Goal: Task Accomplishment & Management: Manage account settings

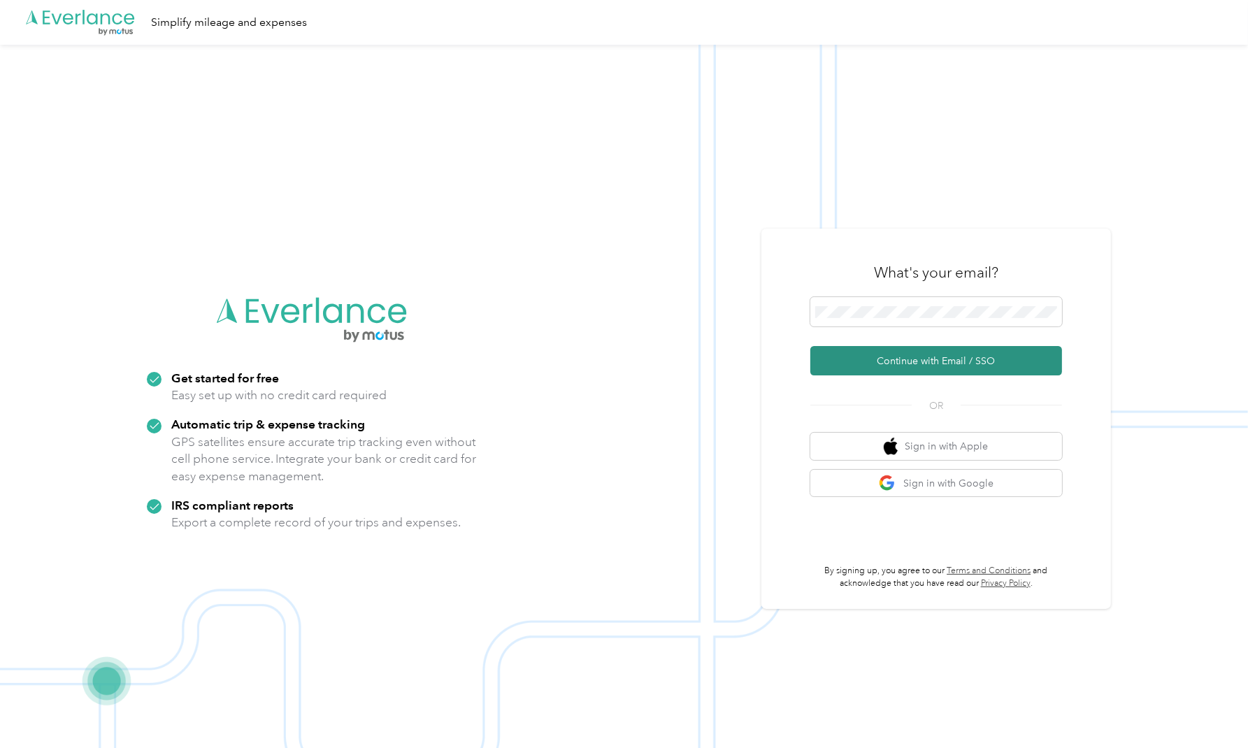
click at [936, 364] on button "Continue with Email / SSO" at bounding box center [937, 360] width 252 height 29
click at [898, 357] on button "Continue with Email / SSO" at bounding box center [937, 360] width 252 height 29
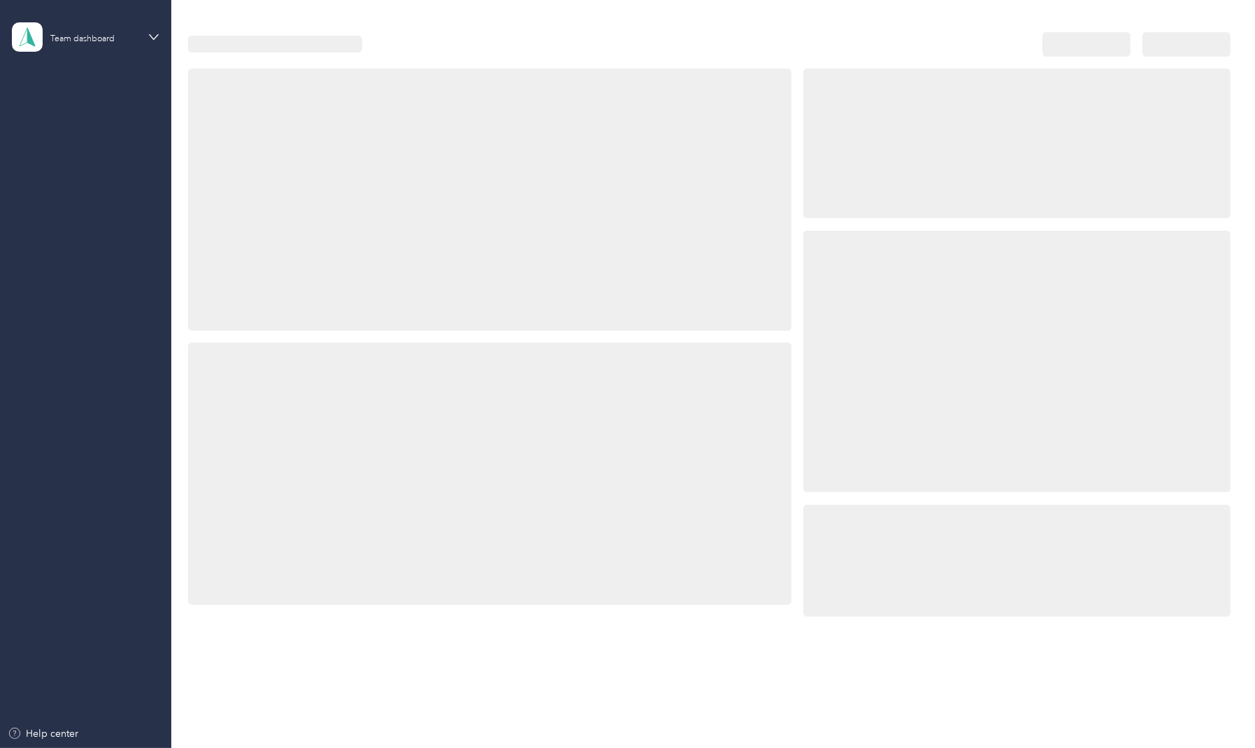
click at [936, 306] on div at bounding box center [1017, 362] width 427 height 262
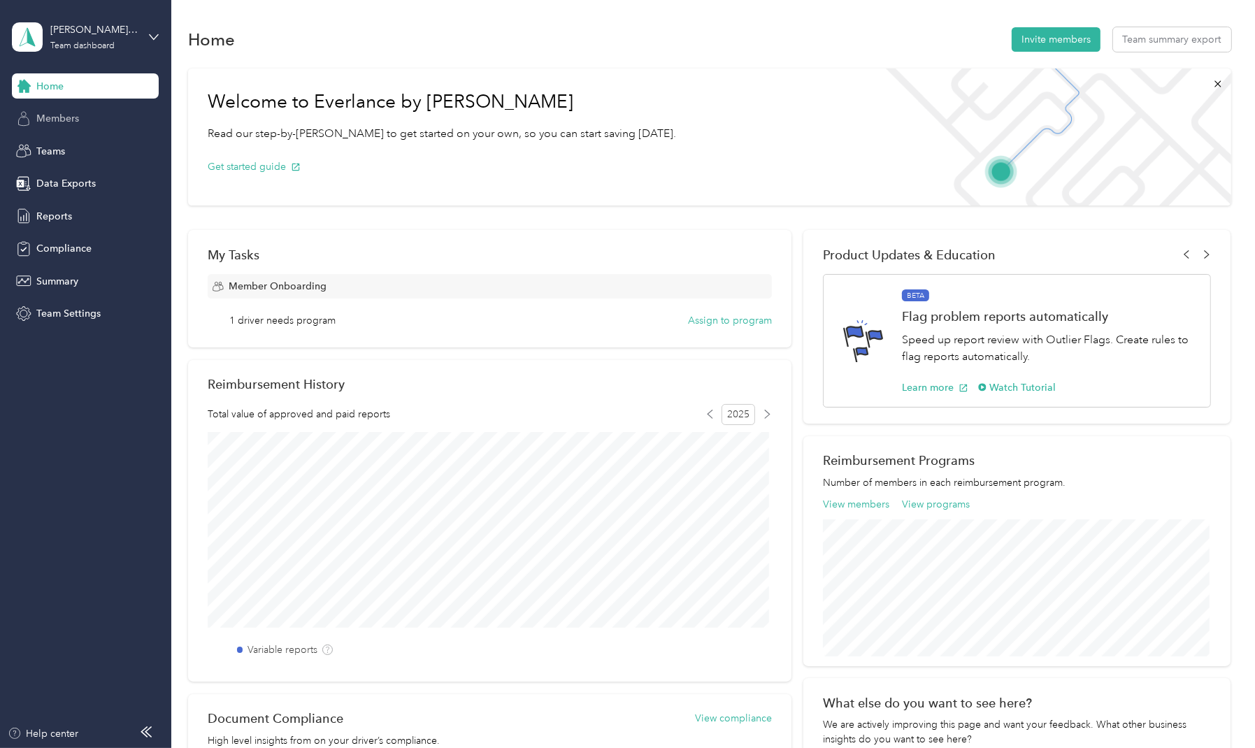
click at [62, 122] on span "Members" at bounding box center [57, 118] width 43 height 15
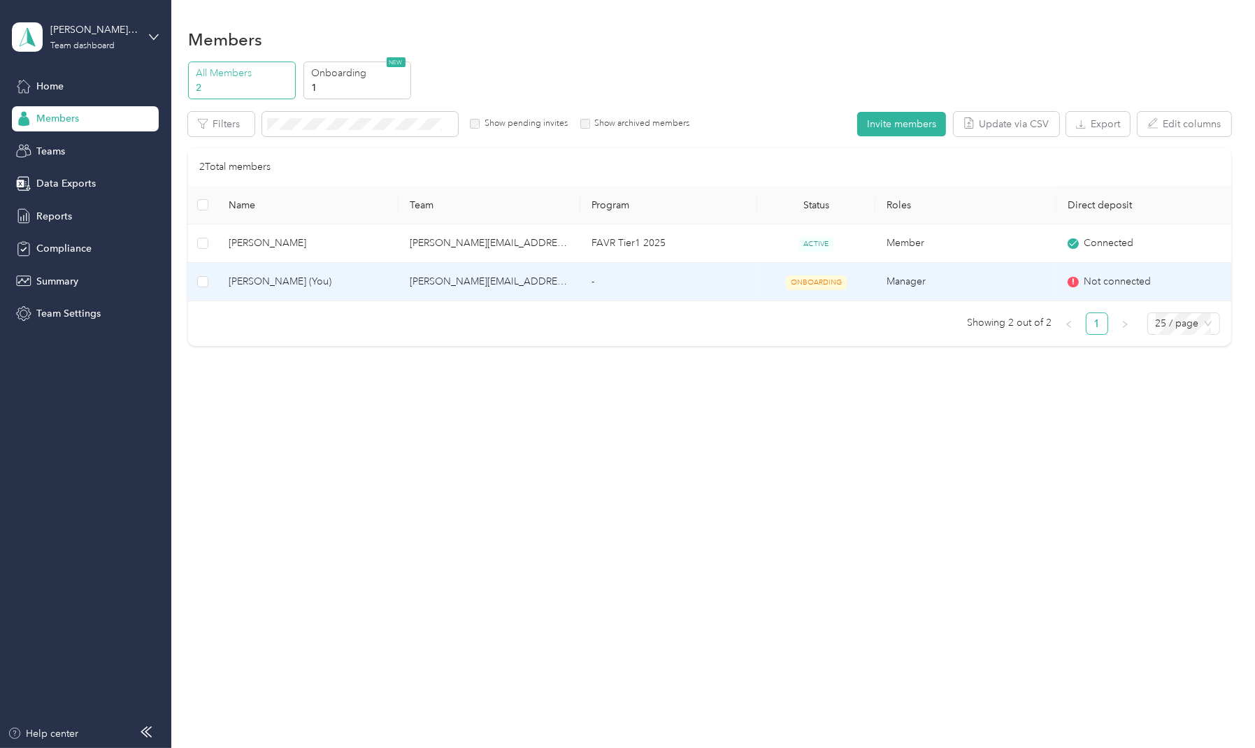
click at [587, 286] on td "-" at bounding box center [669, 282] width 177 height 38
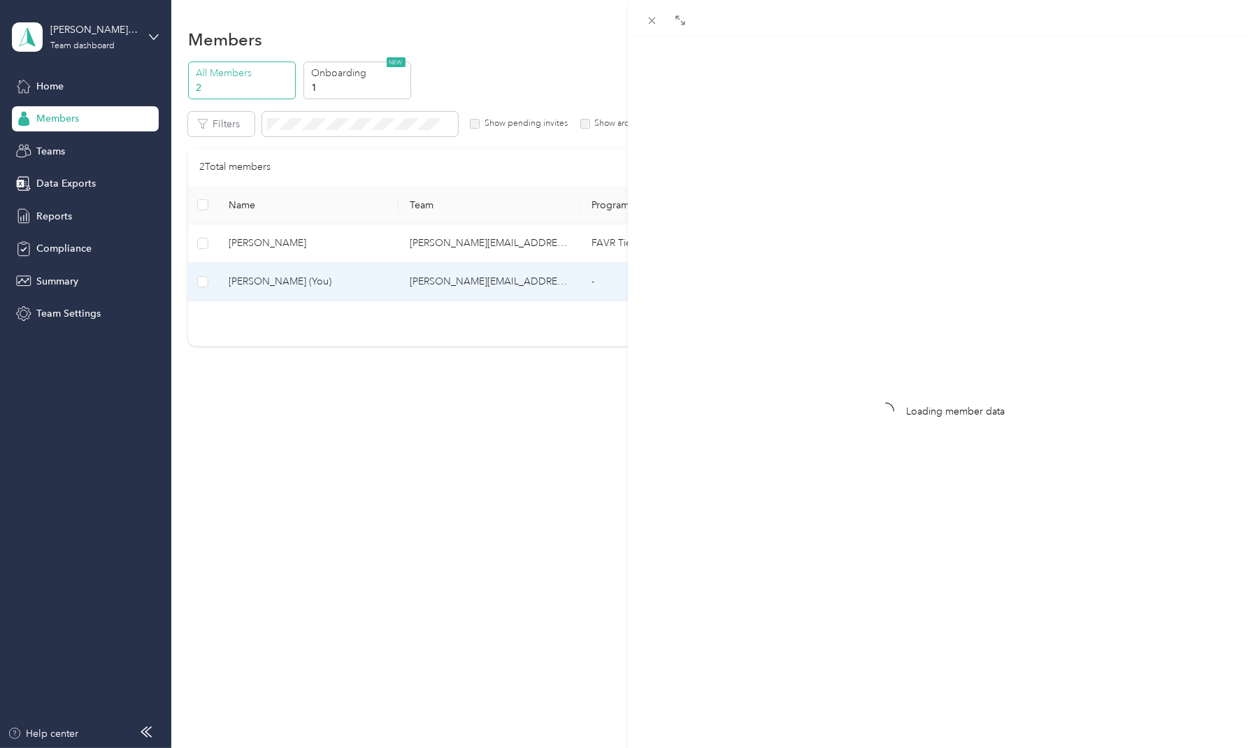
click at [483, 380] on div "Loading member data" at bounding box center [627, 374] width 1255 height 748
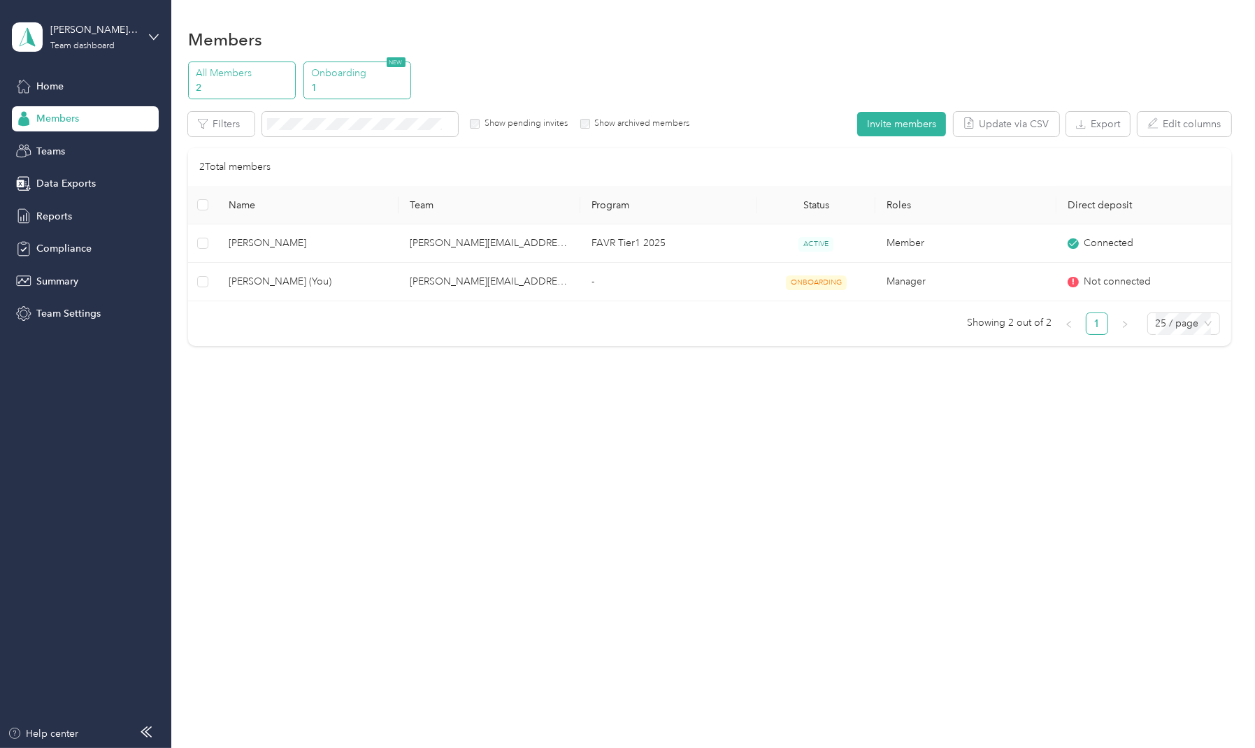
click at [366, 87] on p "1" at bounding box center [358, 87] width 95 height 15
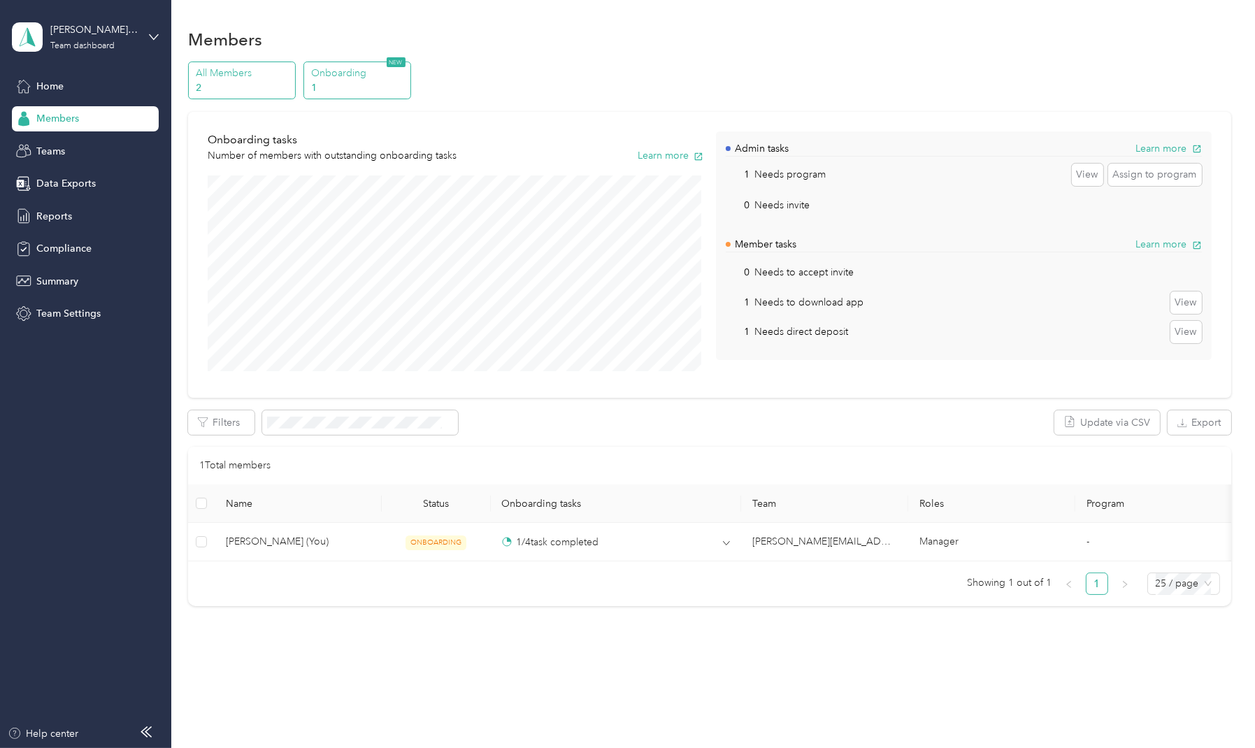
click at [213, 89] on p "2" at bounding box center [244, 87] width 95 height 15
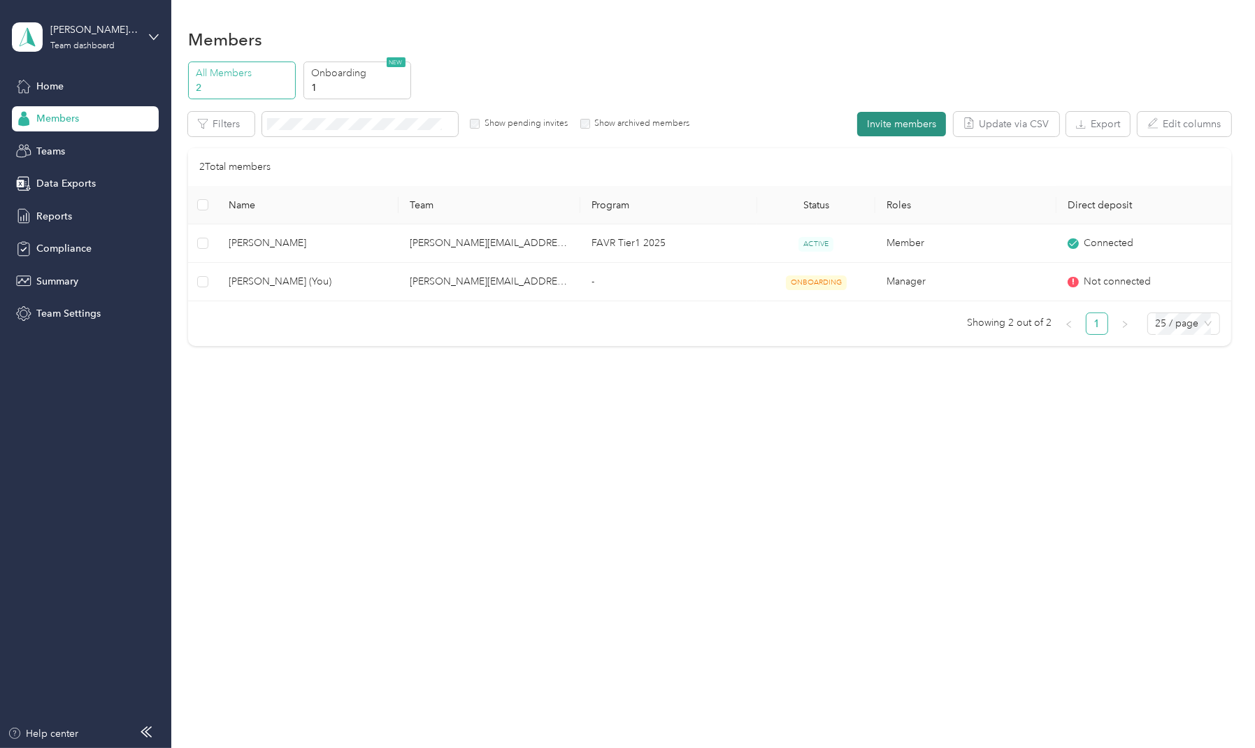
click at [922, 115] on button "Invite members" at bounding box center [901, 124] width 89 height 24
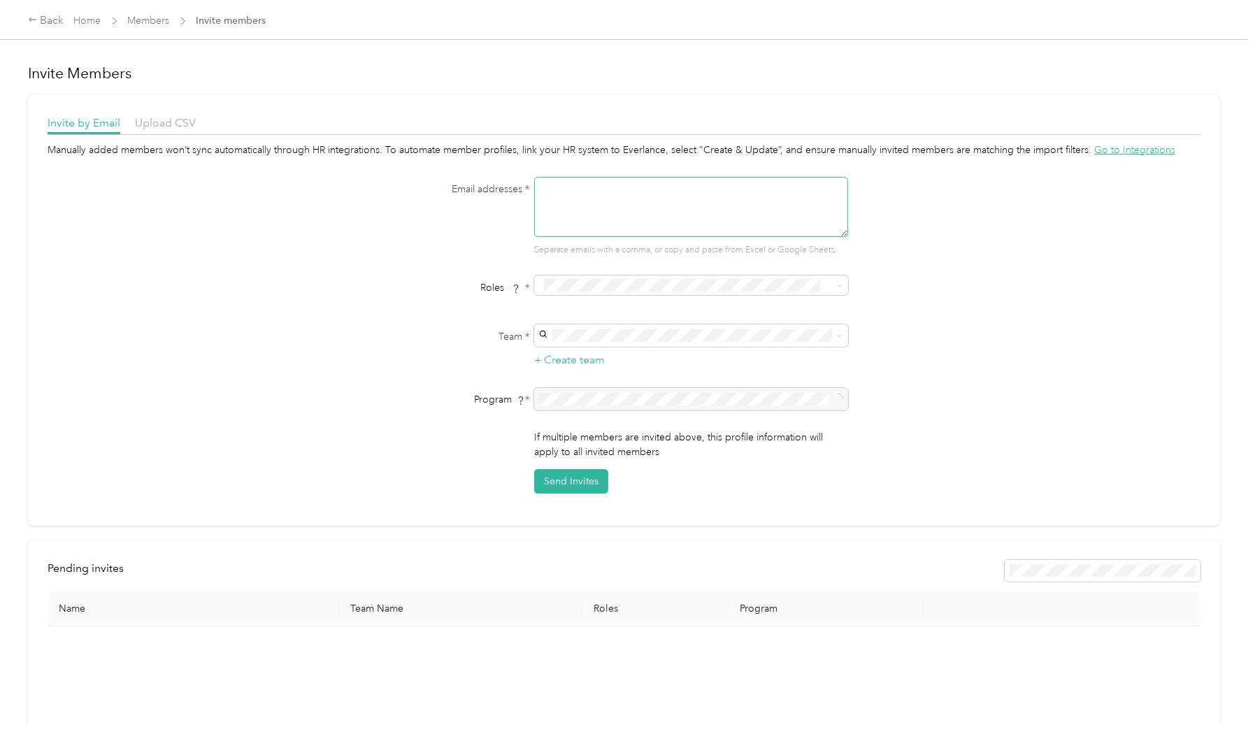
click at [571, 211] on textarea at bounding box center [691, 207] width 314 height 60
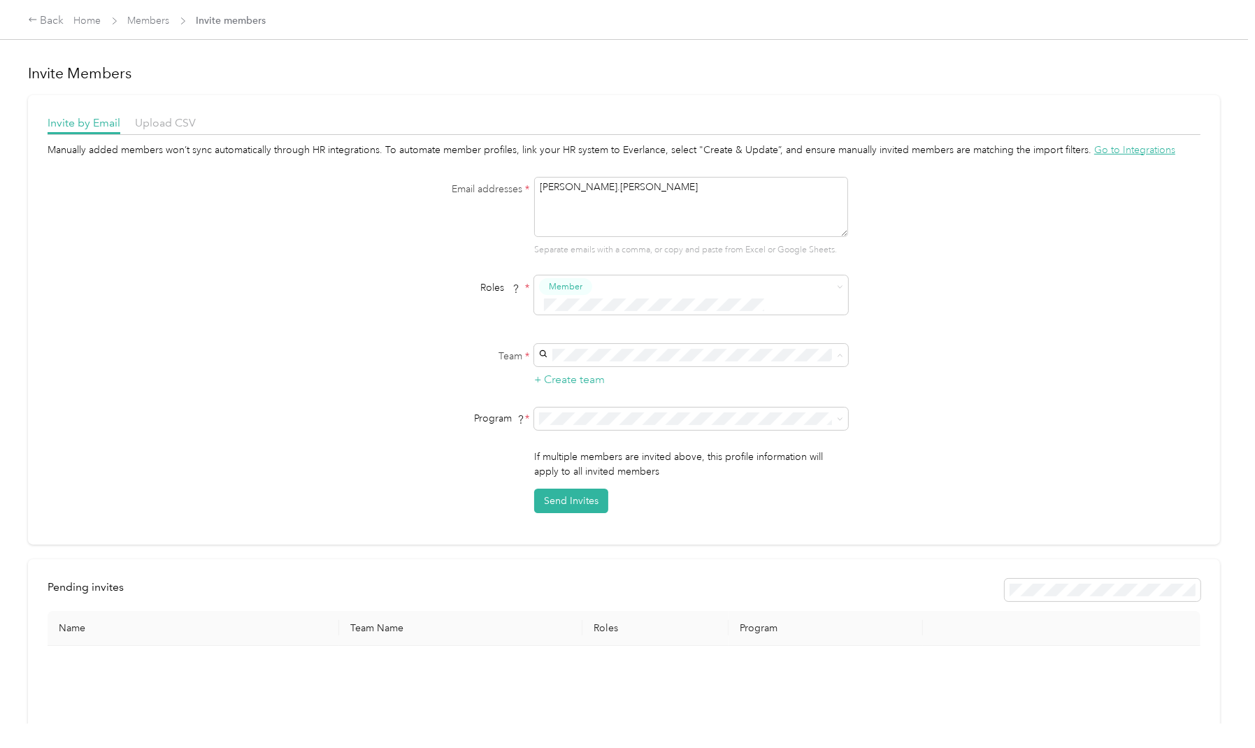
click at [574, 360] on span "[PERSON_NAME][EMAIL_ADDRESS][PERSON_NAME][DOMAIN_NAME]" at bounding box center [662, 368] width 239 height 27
click at [592, 474] on span "FAVR Tier1 2025 (FAVR)" at bounding box center [596, 474] width 106 height 12
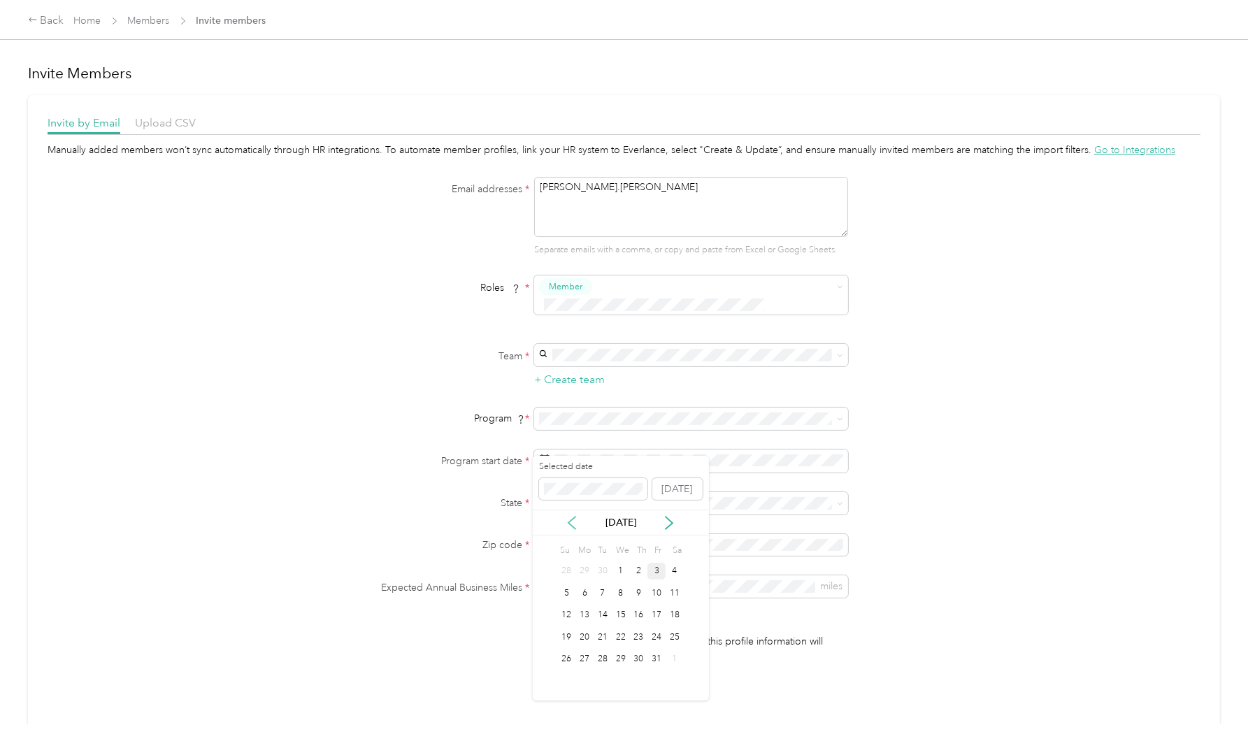
click at [571, 518] on icon at bounding box center [572, 523] width 14 height 14
click at [659, 622] on div "19" at bounding box center [657, 615] width 18 height 17
click at [564, 492] on span at bounding box center [691, 503] width 314 height 22
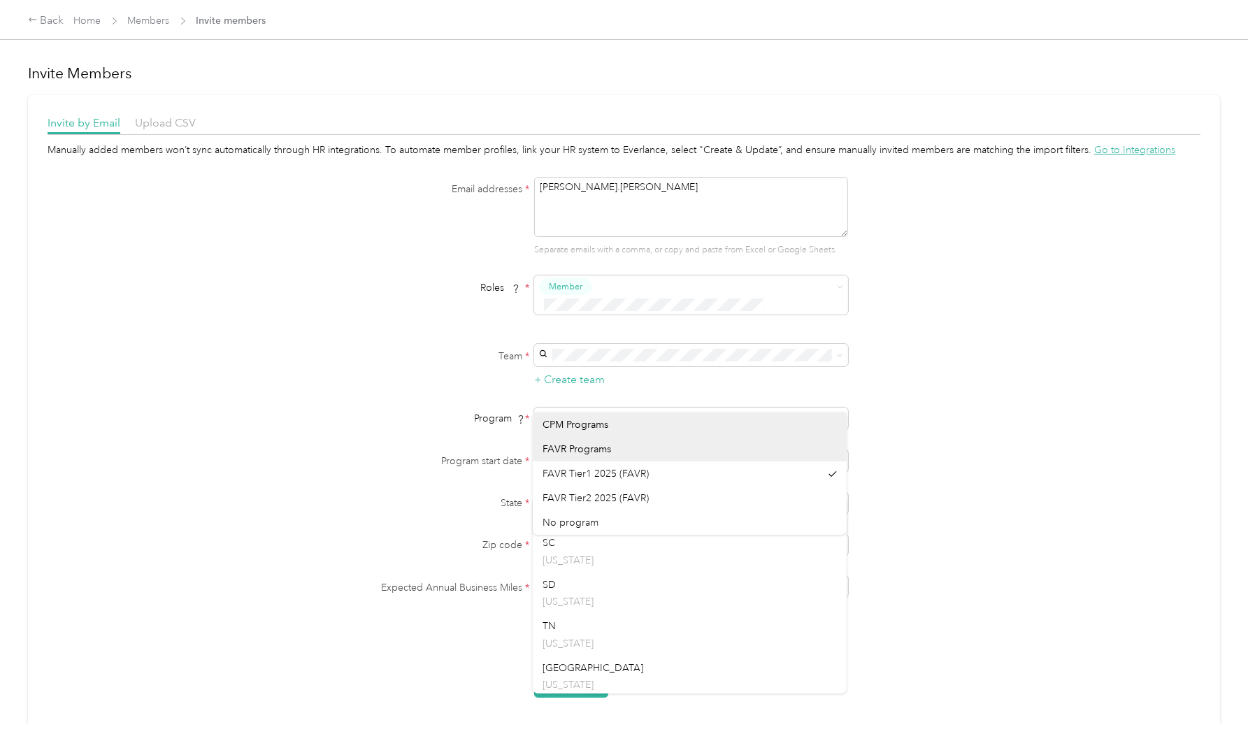
scroll to position [1723, 0]
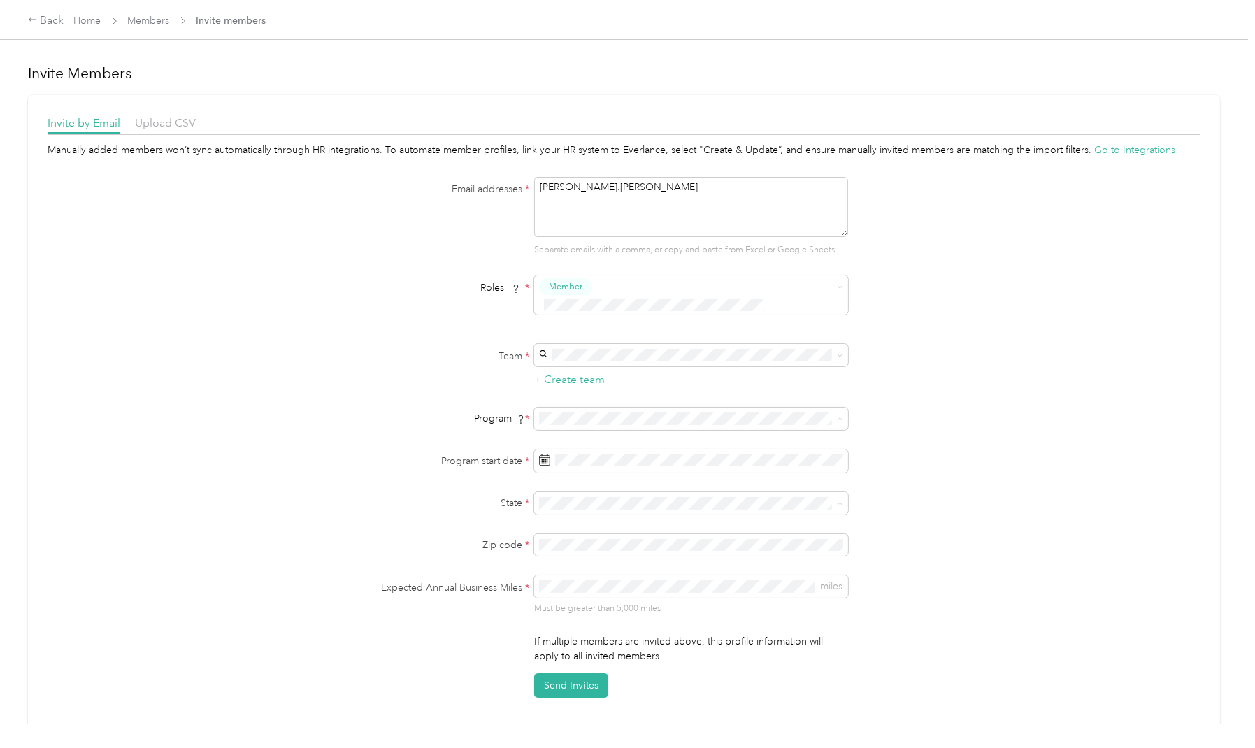
click at [659, 636] on p "[US_STATE]" at bounding box center [690, 634] width 294 height 15
click at [745, 689] on div "Invite by Email Upload CSV Manually added members won’t sync automatically thro…" at bounding box center [624, 412] width 1192 height 635
click at [585, 674] on button "Send Invites" at bounding box center [571, 686] width 74 height 24
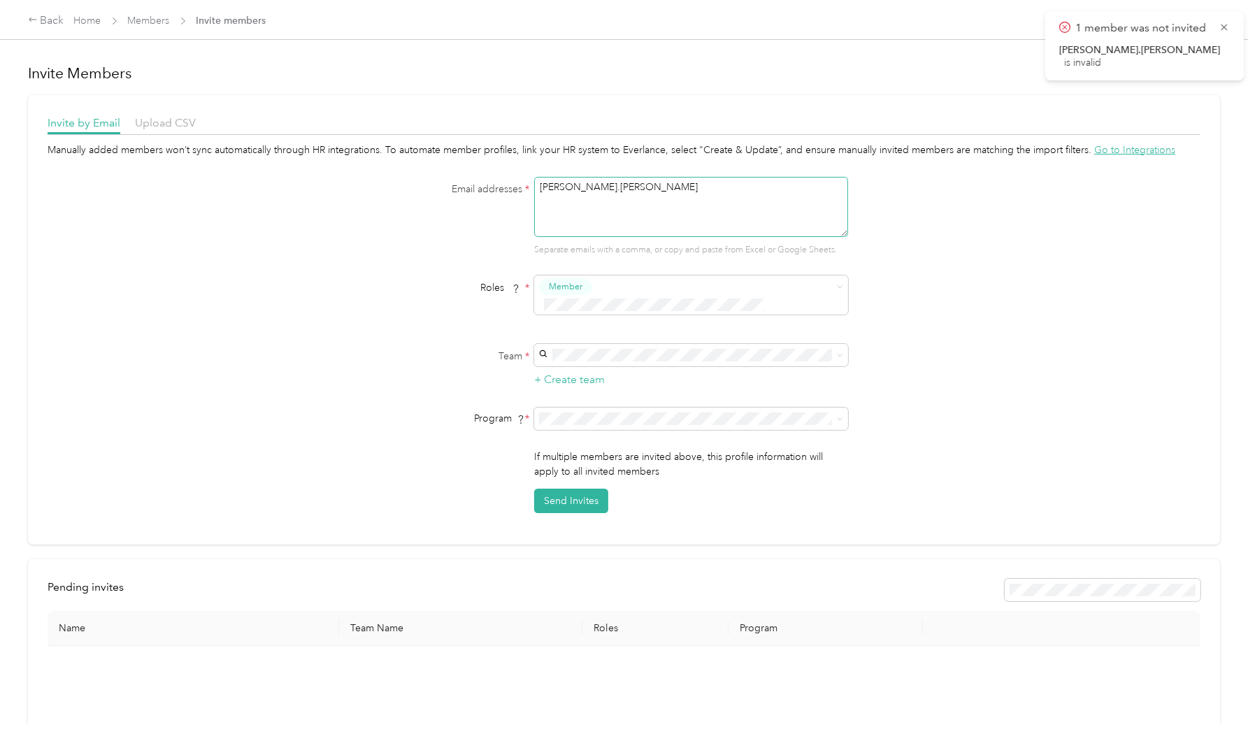
click at [621, 191] on textarea "[PERSON_NAME].[PERSON_NAME]" at bounding box center [691, 207] width 314 height 60
type textarea "[PERSON_NAME][EMAIL_ADDRESS][PERSON_NAME][DOMAIN_NAME]"
click at [582, 366] on div "[PERSON_NAME][EMAIL_ADDRESS][PERSON_NAME][DOMAIN_NAME] [PERSON_NAME]" at bounding box center [690, 377] width 294 height 47
click at [585, 409] on span at bounding box center [691, 419] width 314 height 22
click at [599, 468] on span "FAVR Tier1 2025 (FAVR)" at bounding box center [596, 474] width 106 height 12
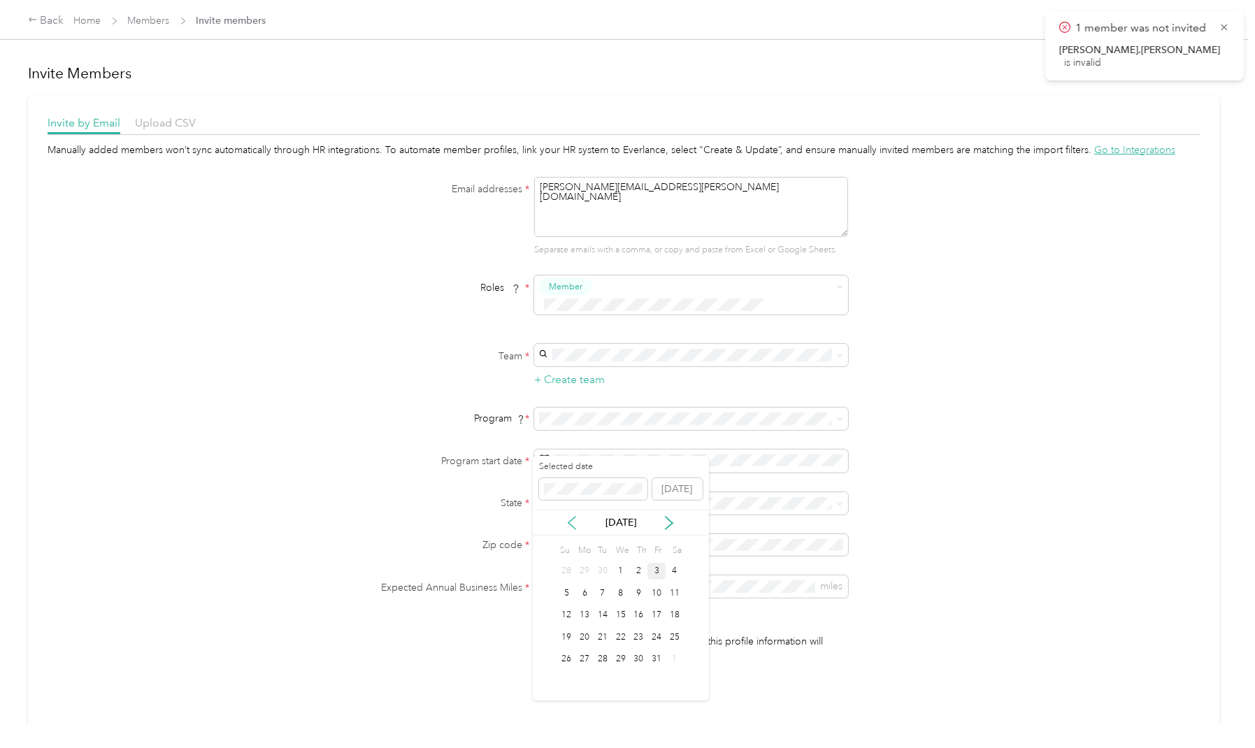
click at [566, 524] on icon at bounding box center [572, 523] width 14 height 14
click at [650, 616] on div "19" at bounding box center [657, 615] width 18 height 17
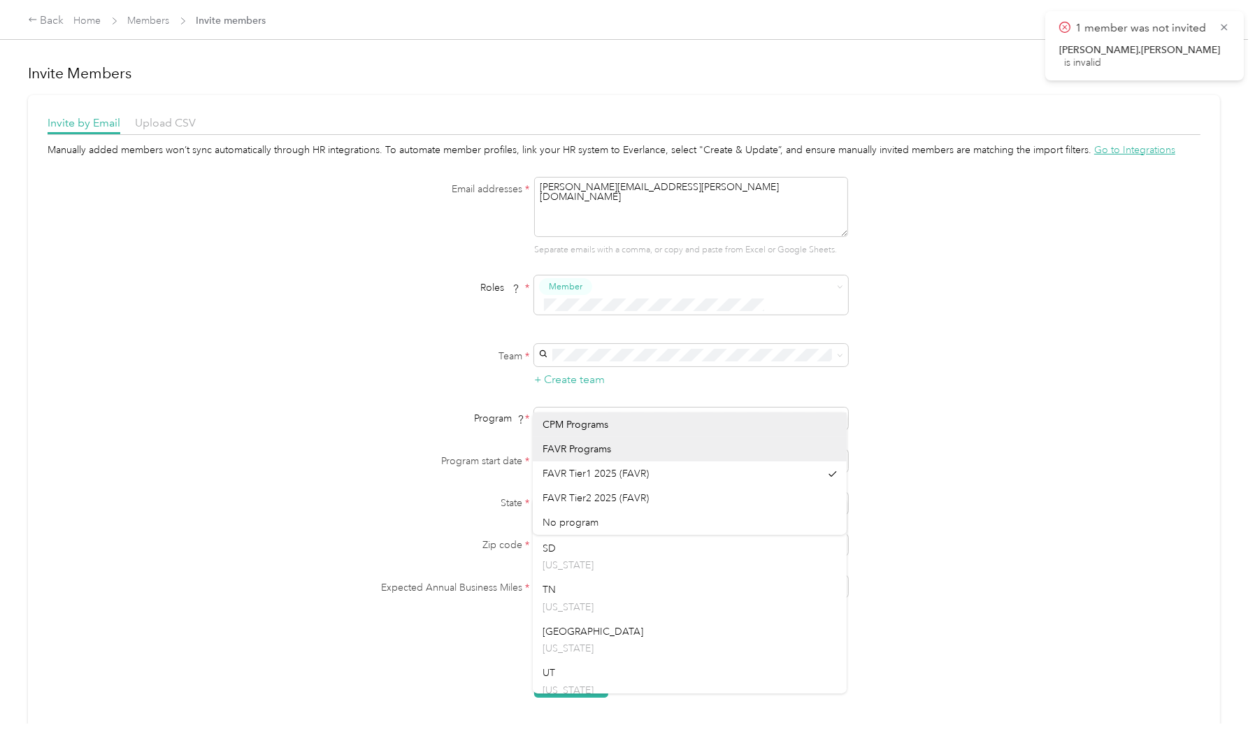
scroll to position [1730, 0]
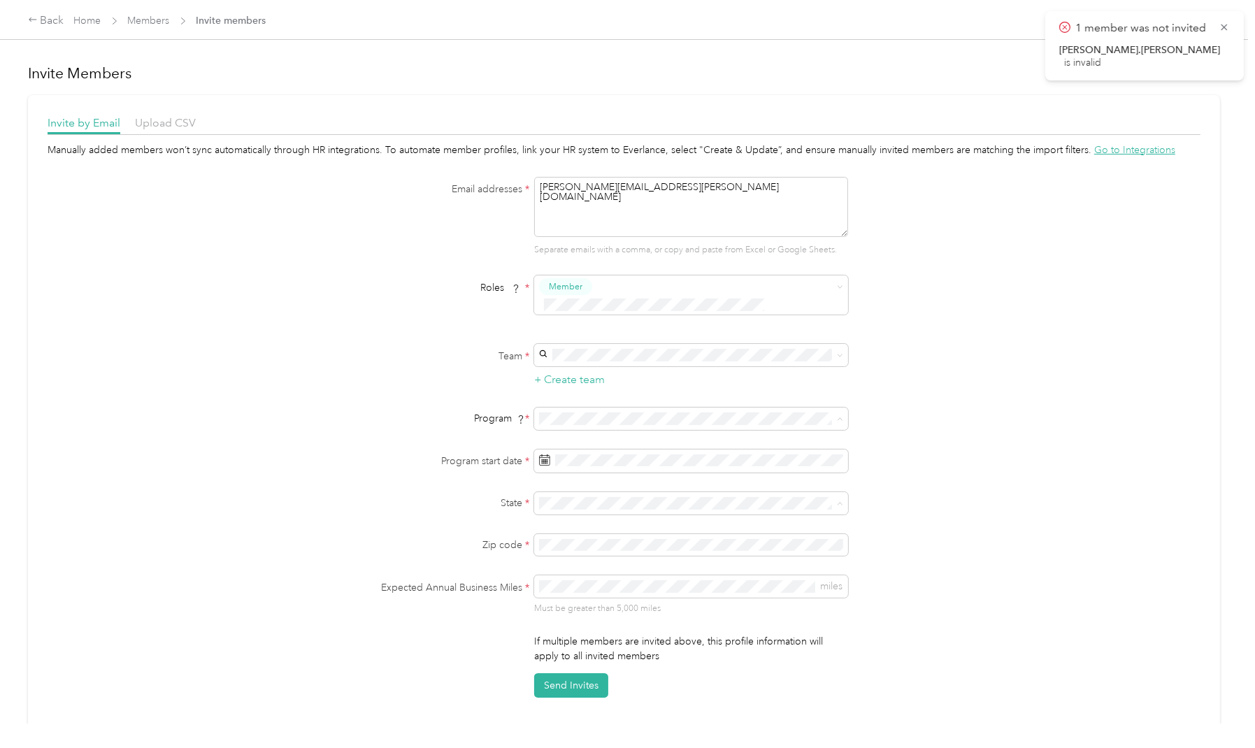
click at [748, 629] on p "[US_STATE]" at bounding box center [690, 627] width 294 height 15
click at [572, 674] on button "Send Invites" at bounding box center [571, 686] width 74 height 24
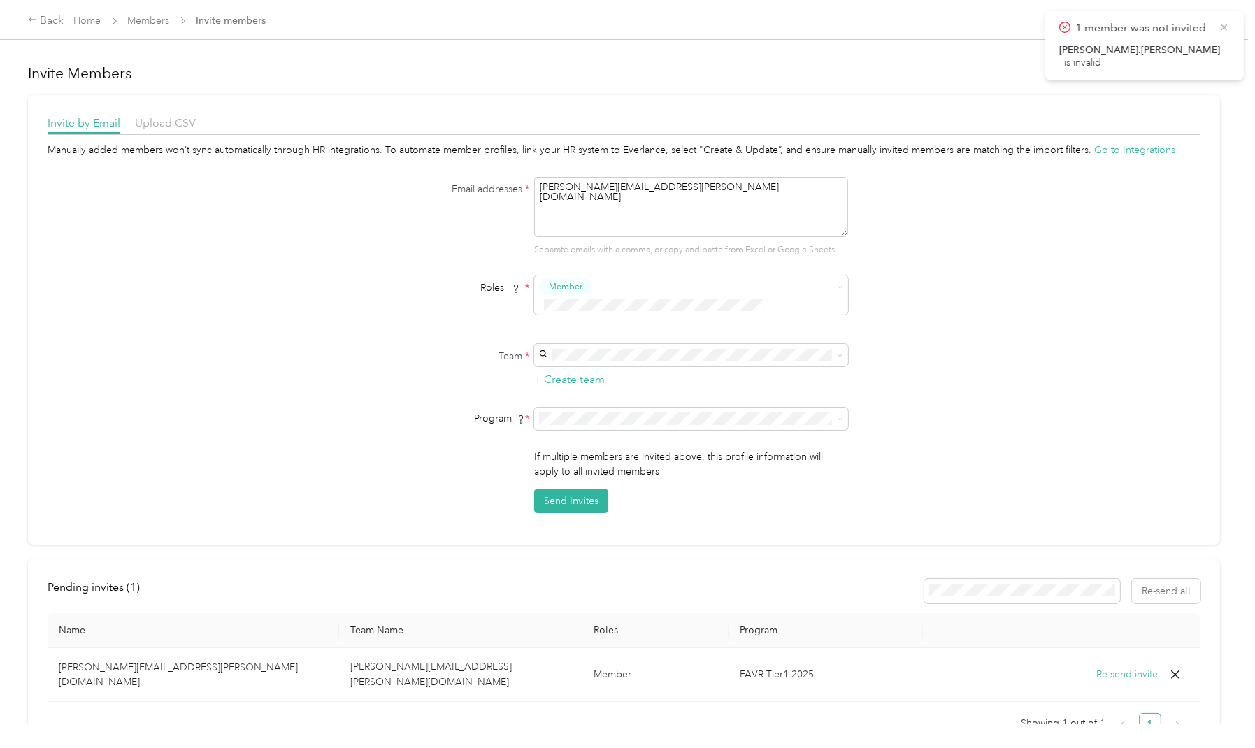
click at [1228, 29] on icon at bounding box center [1224, 27] width 11 height 13
click at [84, 18] on link "Home" at bounding box center [87, 21] width 27 height 12
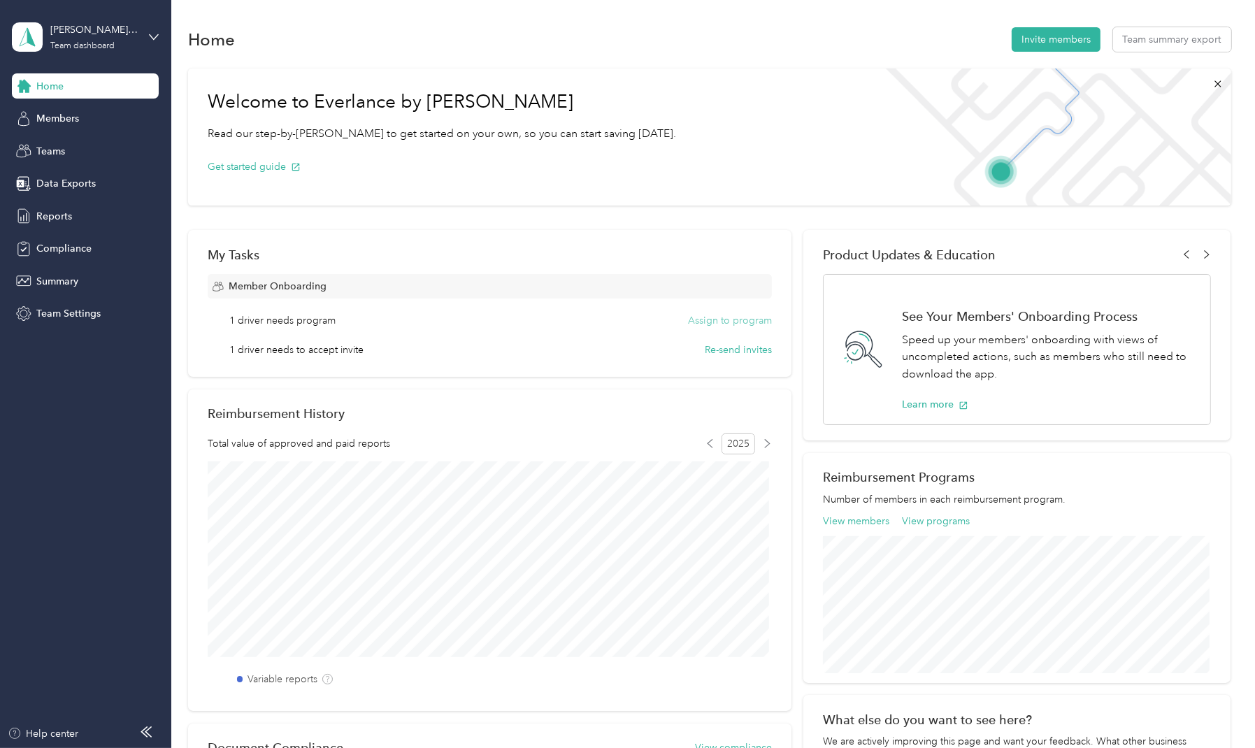
click at [732, 322] on button "Assign to program" at bounding box center [730, 320] width 84 height 15
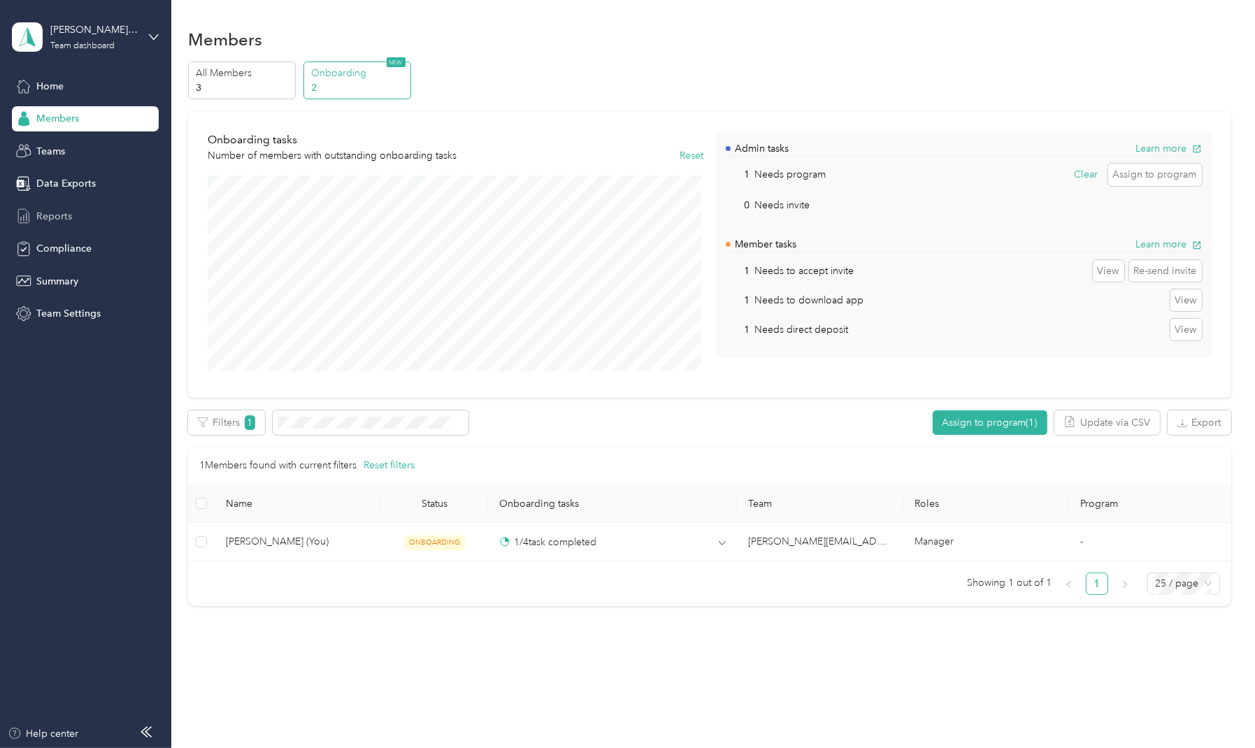
click at [72, 226] on div "Reports" at bounding box center [85, 216] width 147 height 25
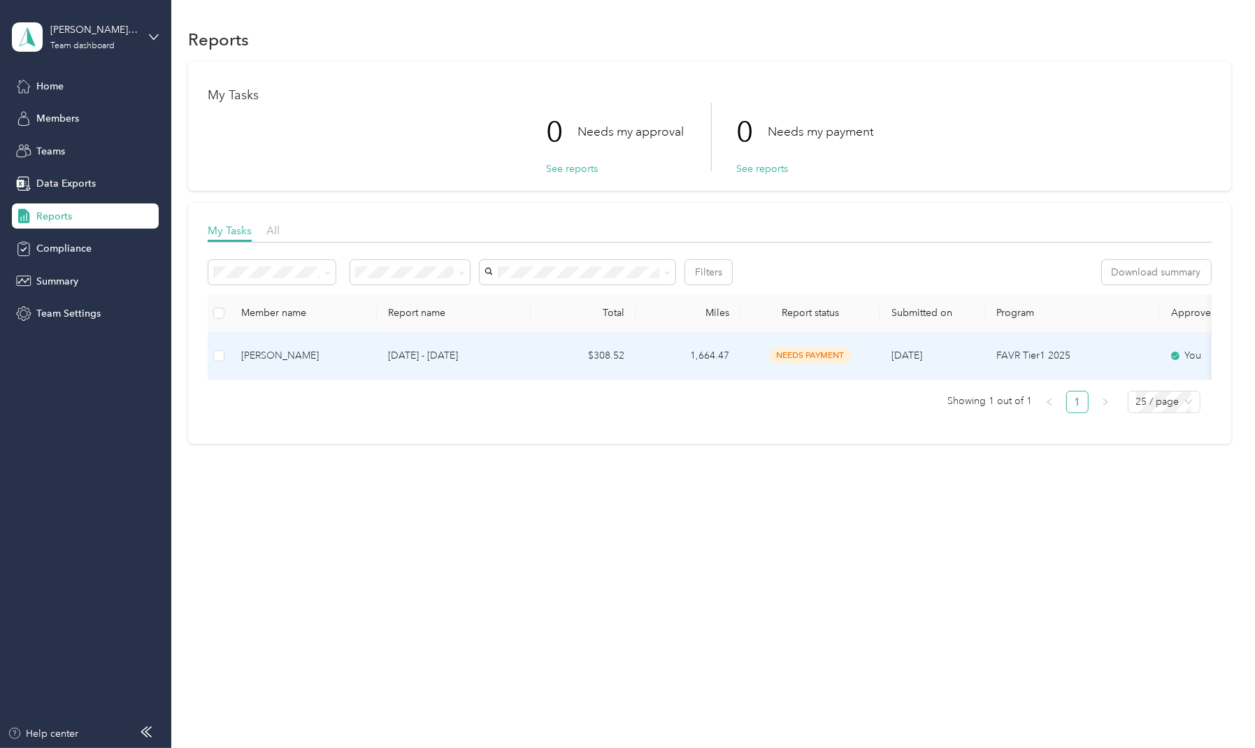
click at [768, 357] on div "needs payment" at bounding box center [810, 356] width 117 height 16
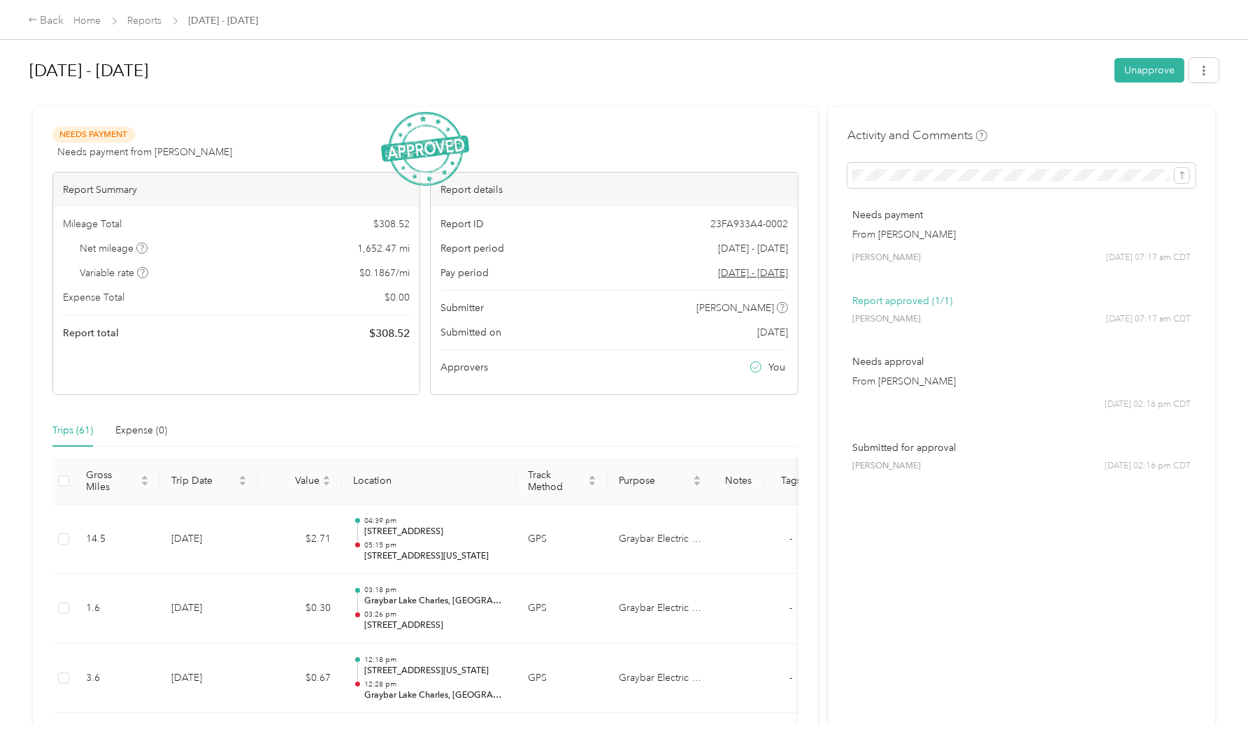
click at [1185, 359] on p "Needs approval" at bounding box center [1022, 362] width 339 height 15
